Goal: Find specific page/section: Find specific page/section

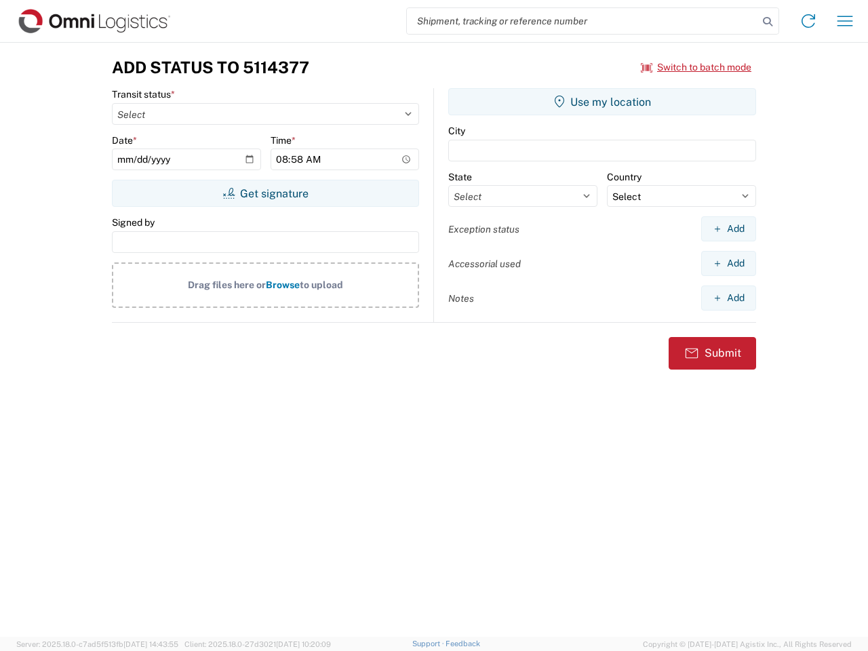
click at [583, 21] on input "search" at bounding box center [582, 21] width 351 height 26
click at [768, 22] on icon at bounding box center [767, 21] width 19 height 19
click at [809, 21] on icon at bounding box center [809, 21] width 22 height 22
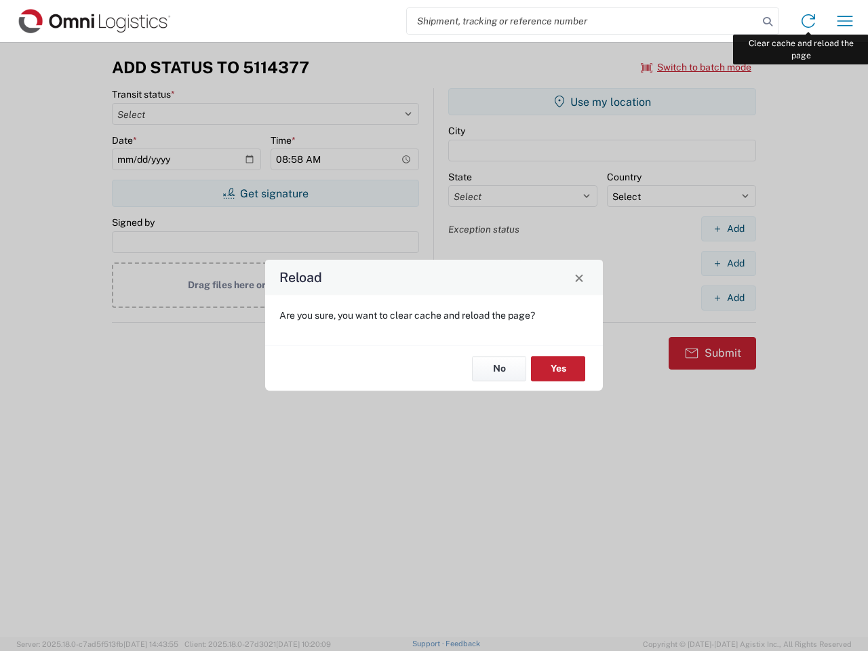
click at [845, 21] on div "Reload Are you sure, you want to clear cache and reload the page? No Yes" at bounding box center [434, 325] width 868 height 651
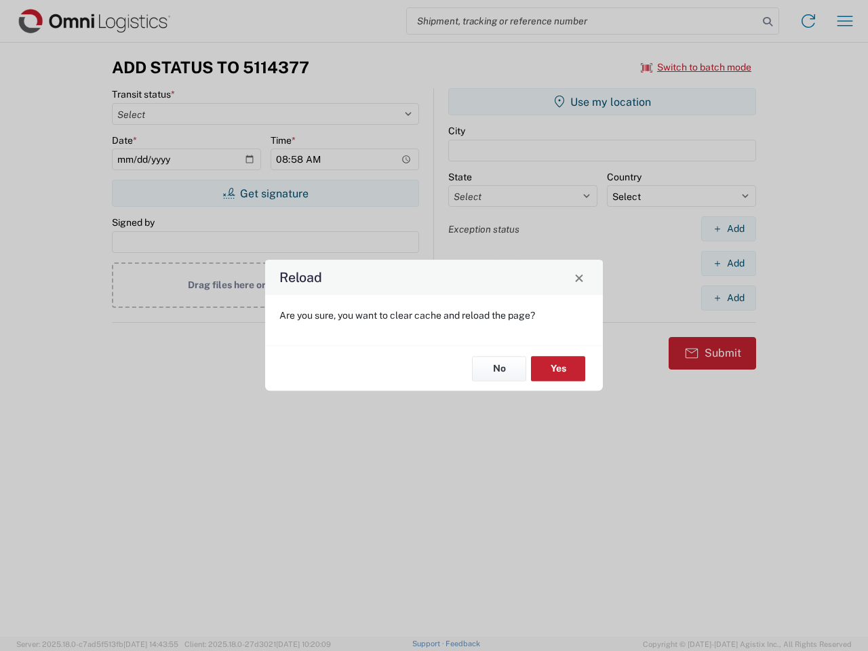
click at [697, 67] on div "Reload Are you sure, you want to clear cache and reload the page? No Yes" at bounding box center [434, 325] width 868 height 651
click at [265, 193] on div "Reload Are you sure, you want to clear cache and reload the page? No Yes" at bounding box center [434, 325] width 868 height 651
click at [602, 102] on div "Reload Are you sure, you want to clear cache and reload the page? No Yes" at bounding box center [434, 325] width 868 height 651
click at [729, 229] on div "Reload Are you sure, you want to clear cache and reload the page? No Yes" at bounding box center [434, 325] width 868 height 651
click at [729, 263] on div "Reload Are you sure, you want to clear cache and reload the page? No Yes" at bounding box center [434, 325] width 868 height 651
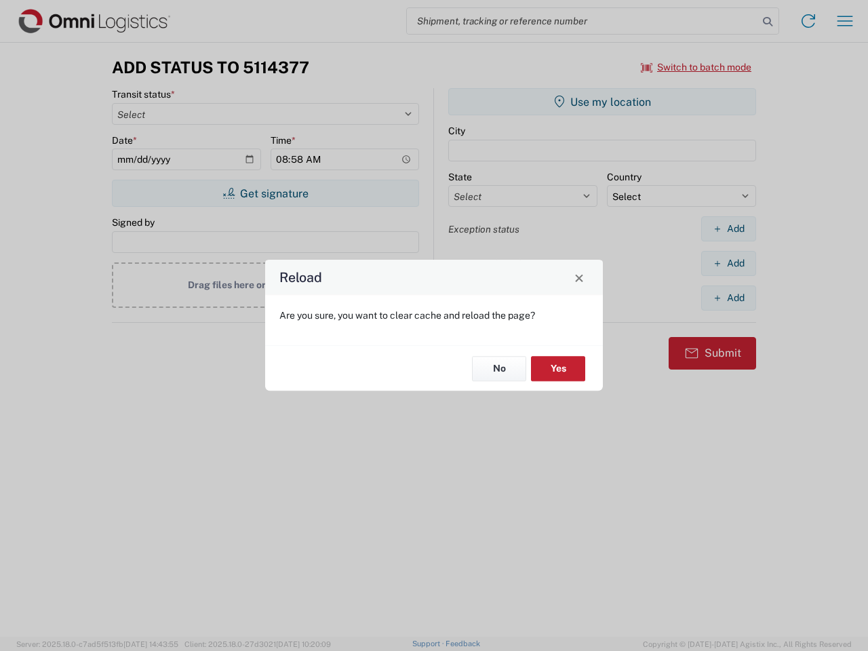
click at [729, 298] on div "Reload Are you sure, you want to clear cache and reload the page? No Yes" at bounding box center [434, 325] width 868 height 651
